Goal: Check status

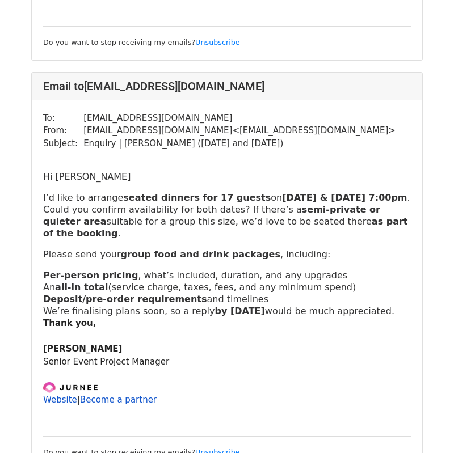
scroll to position [2505, 0]
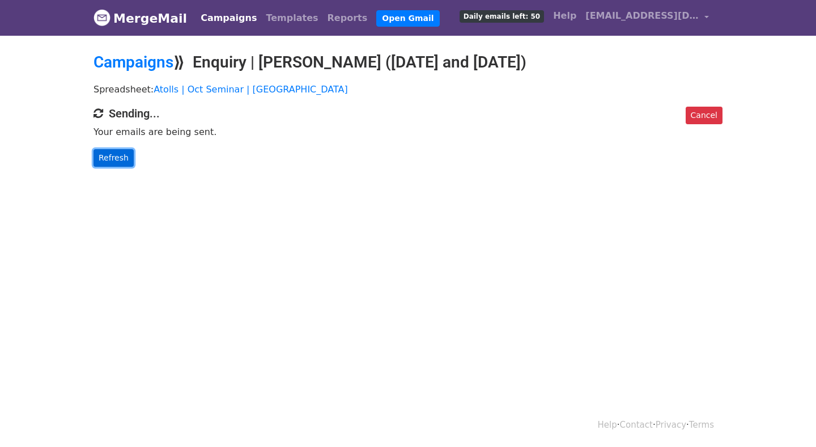
click at [116, 158] on link "Refresh" at bounding box center [114, 158] width 40 height 18
click at [114, 157] on link "Refresh" at bounding box center [114, 158] width 40 height 18
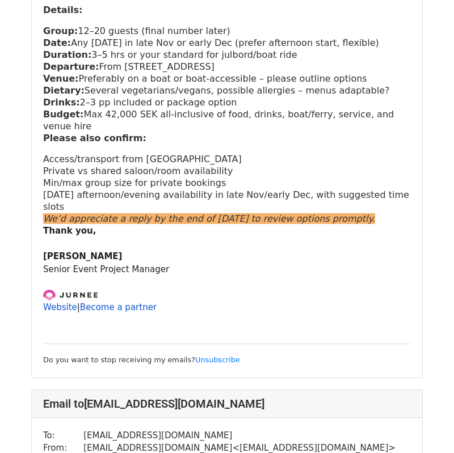
scroll to position [482, 0]
